Goal: Task Accomplishment & Management: Complete application form

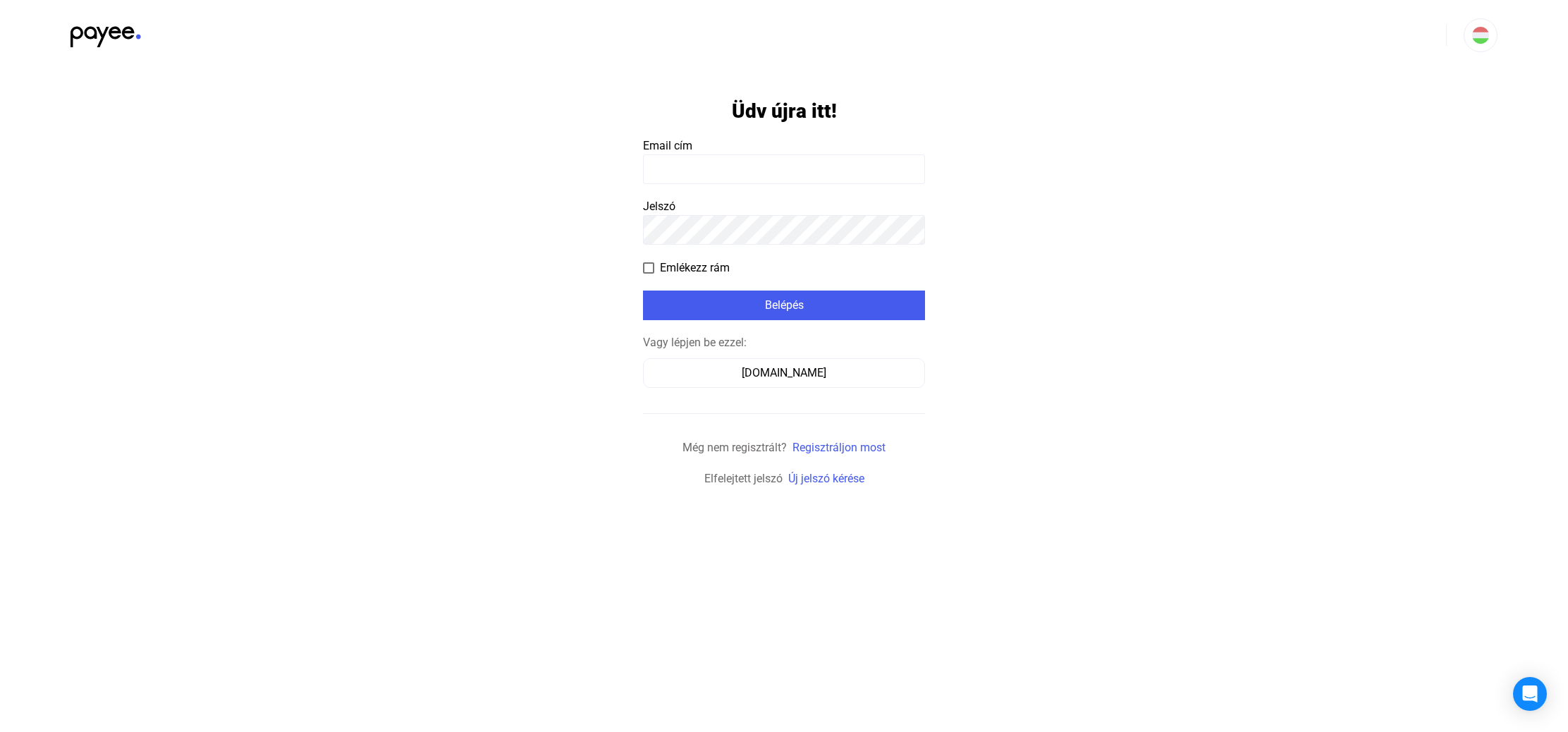
click at [746, 164] on input at bounding box center [784, 169] width 282 height 30
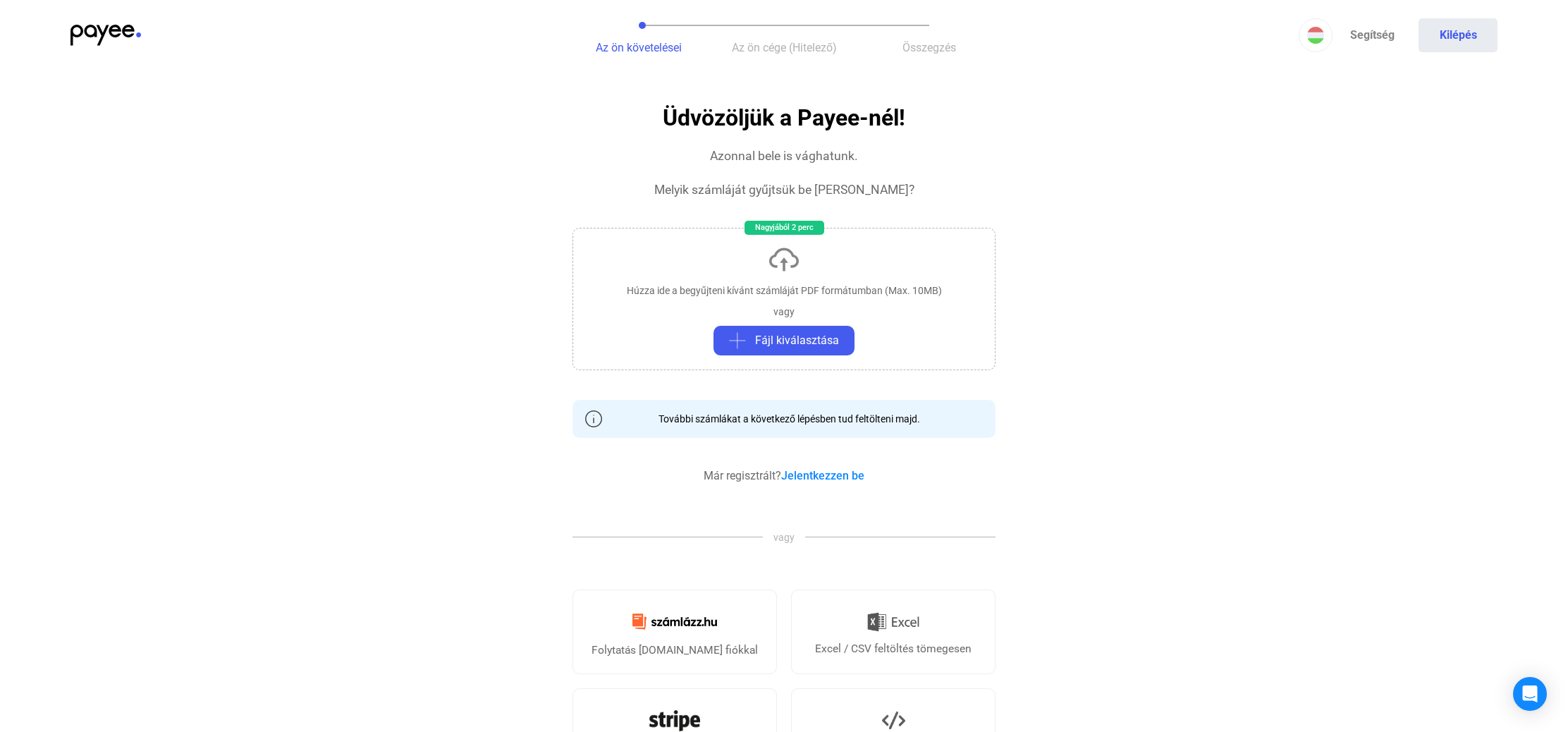
click at [121, 31] on img at bounding box center [106, 35] width 71 height 21
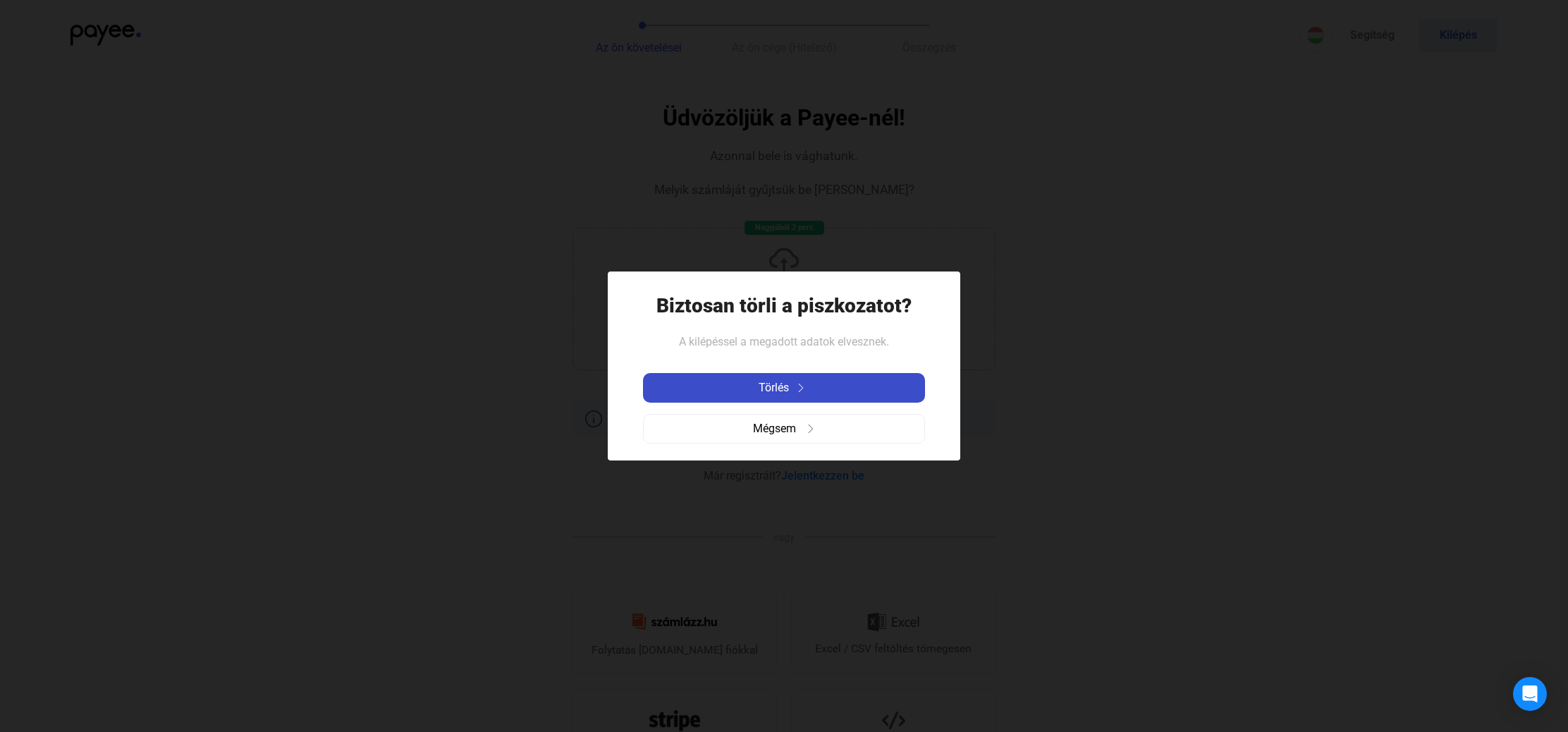
click at [799, 388] on img at bounding box center [801, 388] width 17 height 9
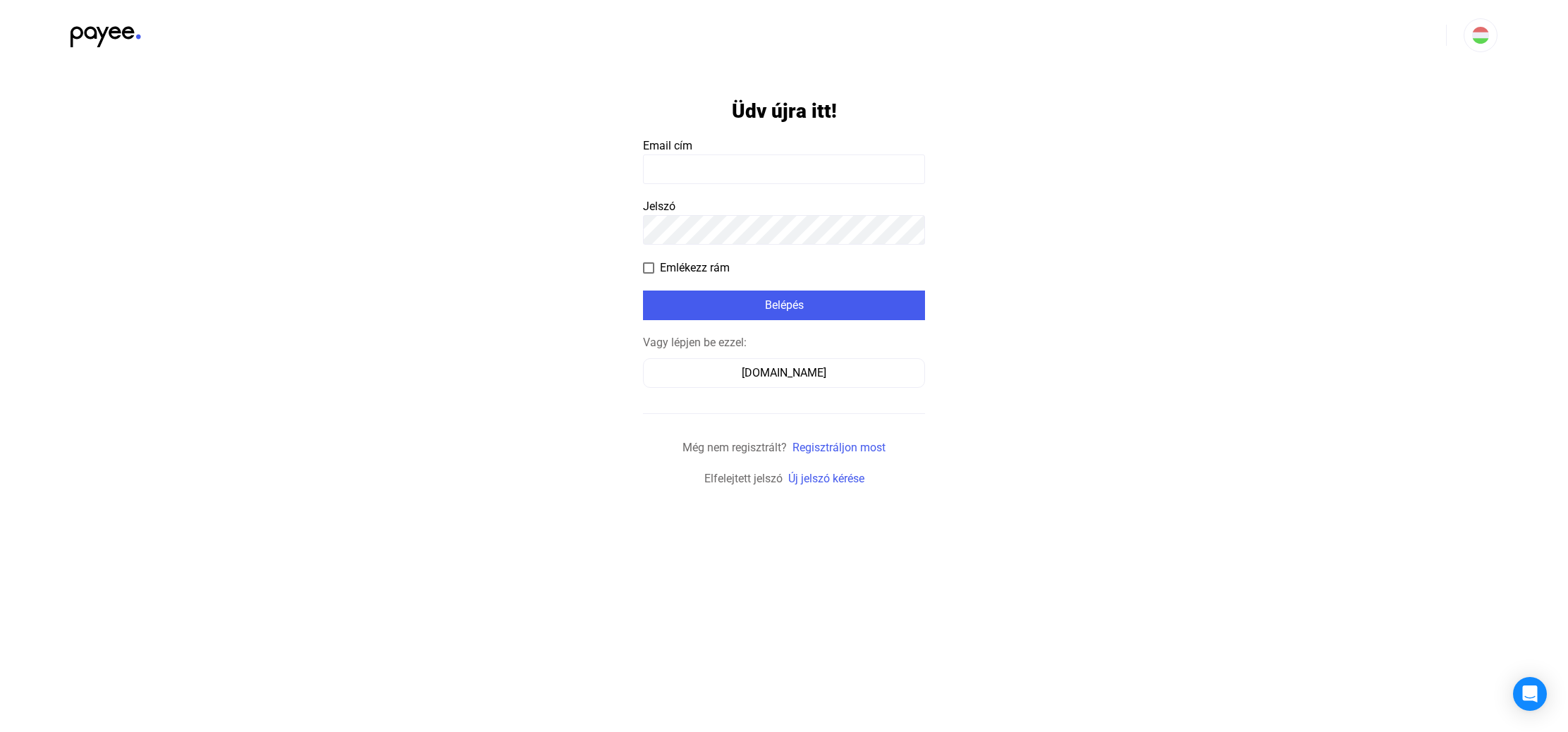
click at [686, 172] on input at bounding box center [784, 169] width 282 height 30
drag, startPoint x: 205, startPoint y: 128, endPoint x: 517, endPoint y: 69, distance: 317.5
click at [205, 128] on app-form-template "Üdv újra itt! Email cím Jelszó Emlékezz rám Belépés Vagy lépjen be ezzel: Száml…" at bounding box center [784, 279] width 1568 height 416
click at [779, 167] on input at bounding box center [784, 169] width 282 height 30
